Goal: Navigation & Orientation: Find specific page/section

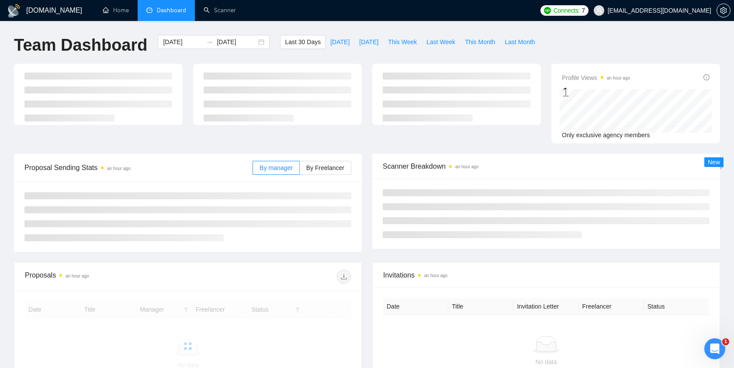
click at [536, 9] on ul "Home Dashboard Scanner" at bounding box center [313, 10] width 445 height 21
